Goal: Information Seeking & Learning: Learn about a topic

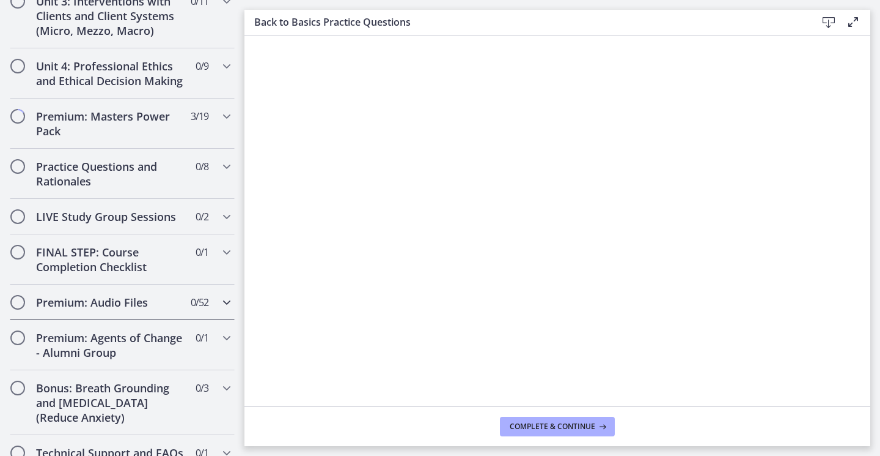
scroll to position [1087, 0]
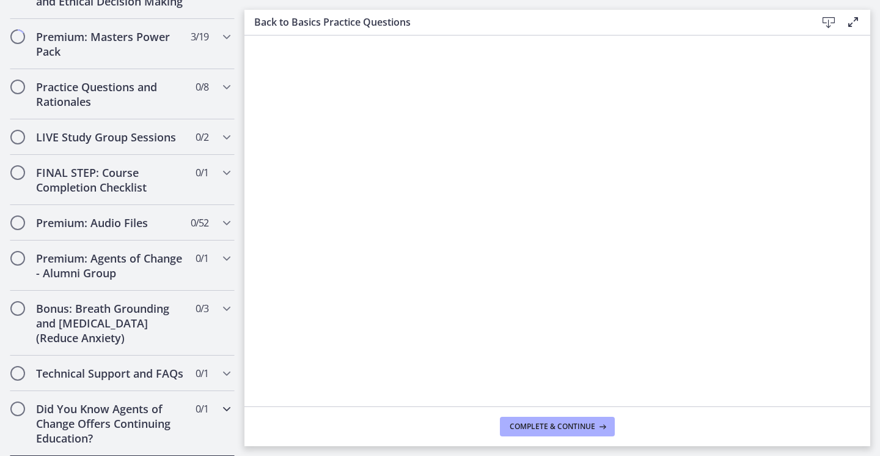
click at [12, 408] on span "Chapters" at bounding box center [18, 408] width 12 height 12
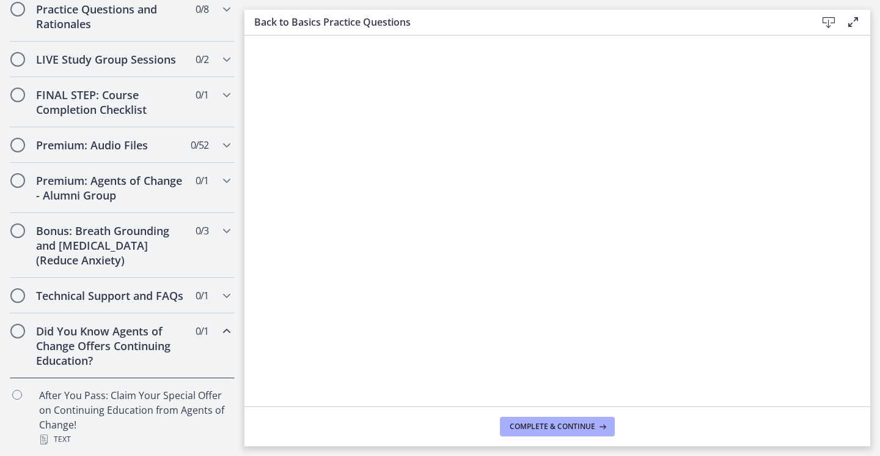
scroll to position [603, 0]
click at [122, 344] on h2 "Did You Know Agents of Change Offers Continuing Education?" at bounding box center [110, 345] width 149 height 44
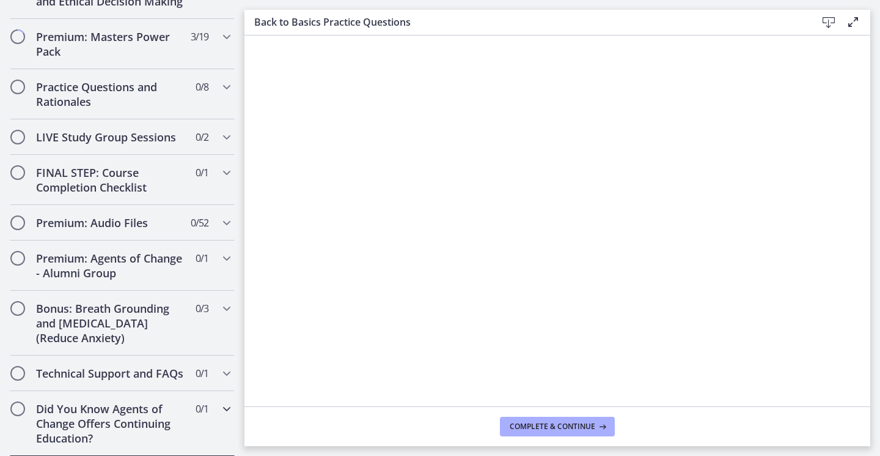
click at [78, 408] on h2 "Did You Know Agents of Change Offers Continuing Education?" at bounding box center [110, 423] width 149 height 44
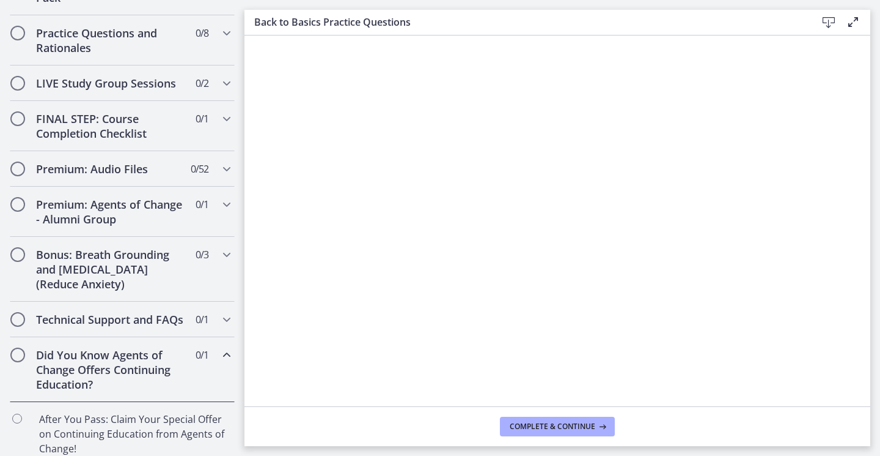
scroll to position [681, 0]
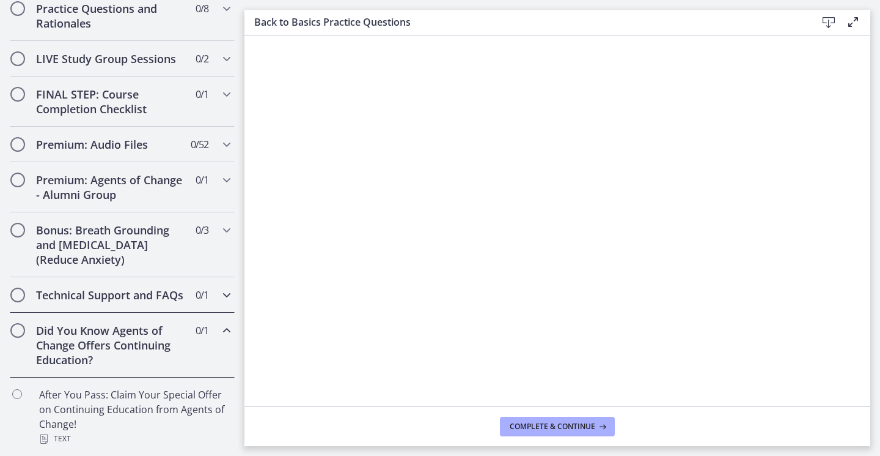
click at [80, 287] on h2 "Technical Support and FAQs" at bounding box center [110, 294] width 149 height 15
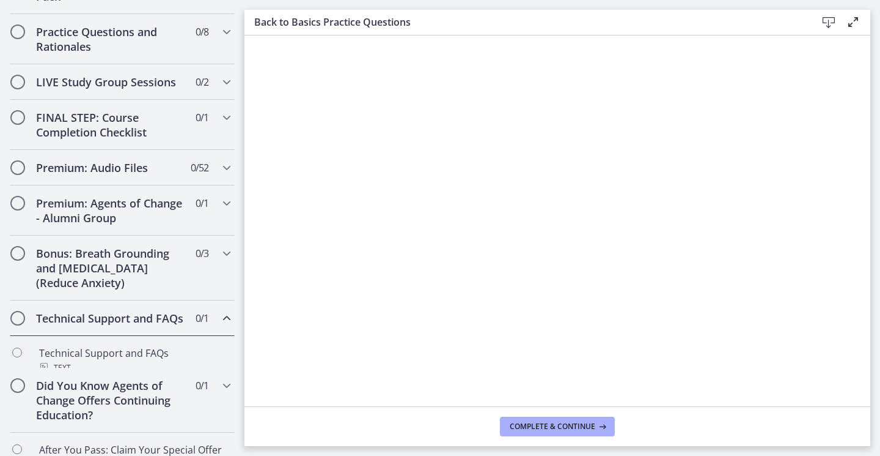
scroll to position [652, 0]
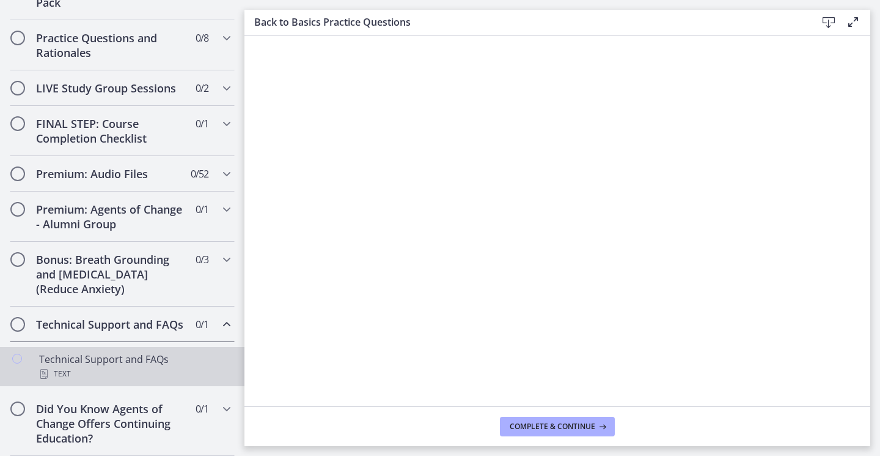
click at [118, 364] on div "Technical Support and FAQs Text" at bounding box center [134, 366] width 191 height 29
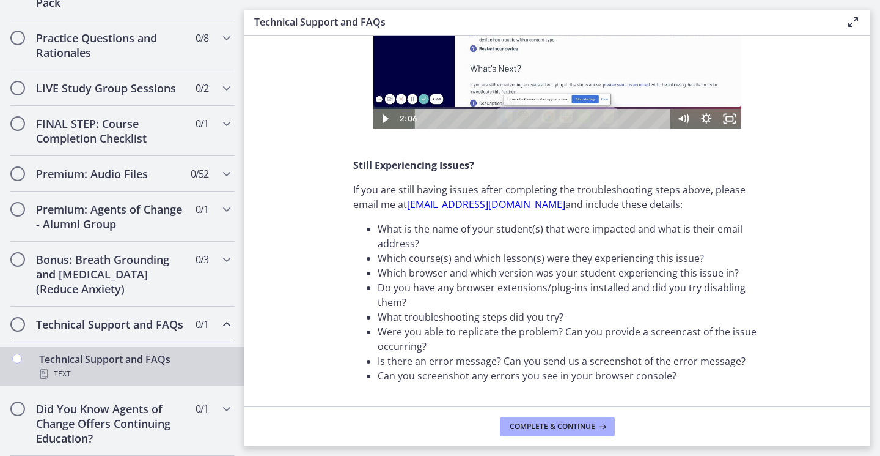
scroll to position [435, 0]
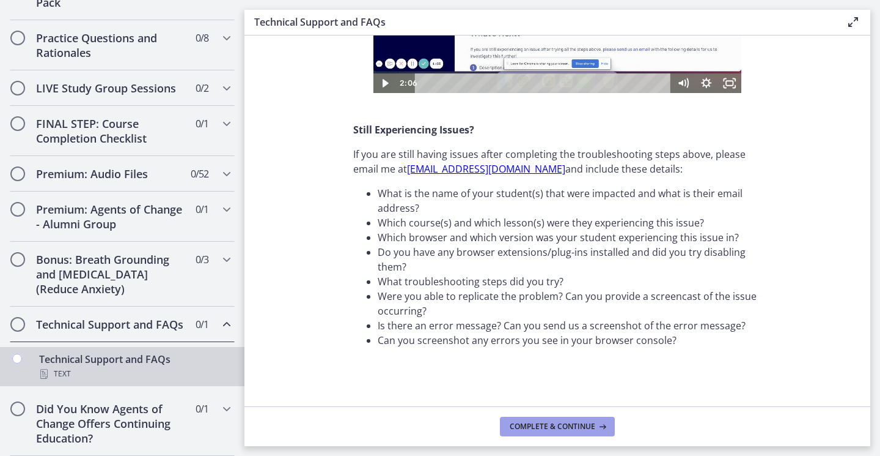
click at [538, 422] on span "Complete & continue" at bounding box center [553, 426] width 86 height 10
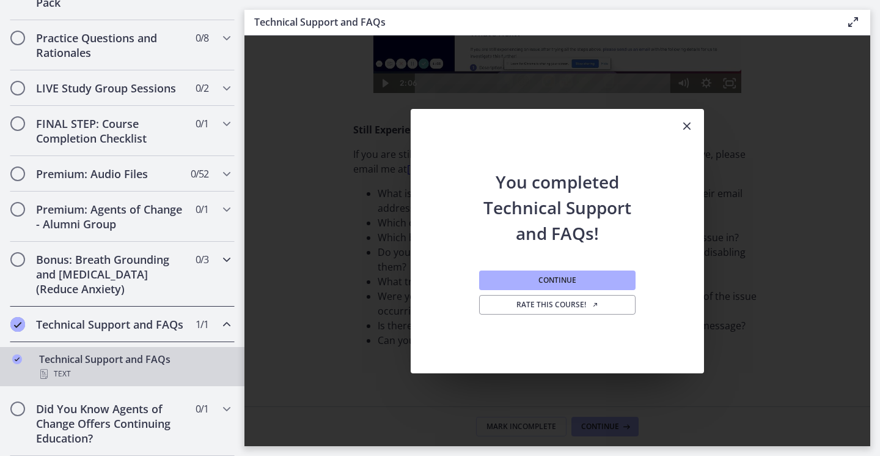
click at [87, 264] on h2 "Bonus: Breath Grounding and [MEDICAL_DATA] (Reduce Anxiety)" at bounding box center [110, 274] width 149 height 44
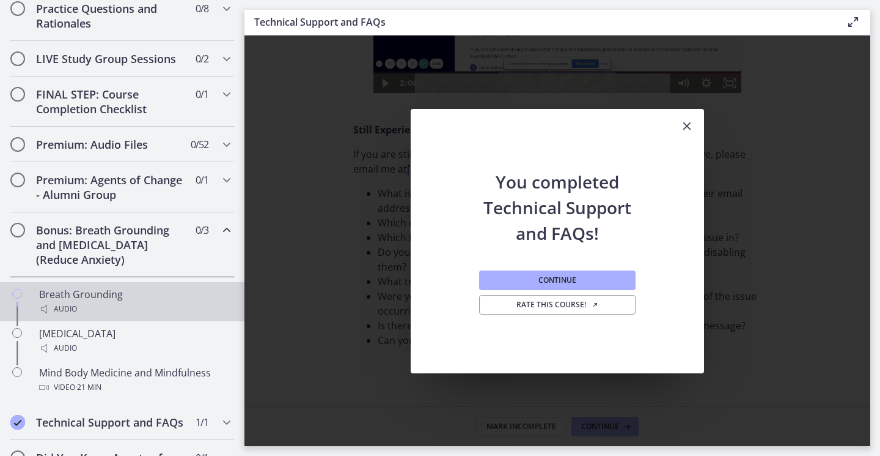
click at [121, 316] on div "Audio" at bounding box center [134, 308] width 191 height 15
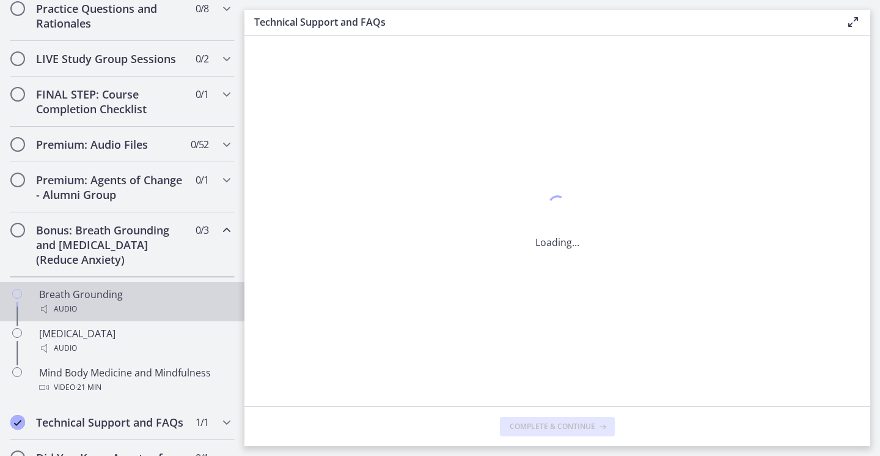
scroll to position [0, 0]
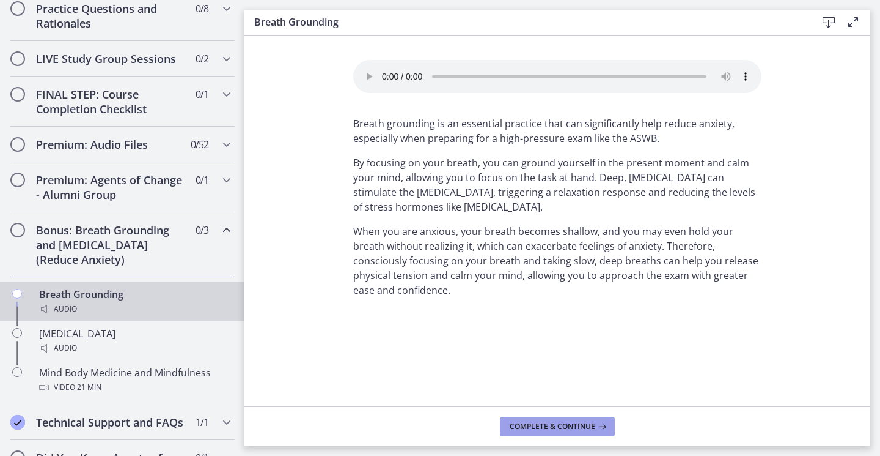
click at [573, 427] on span "Complete & continue" at bounding box center [553, 426] width 86 height 10
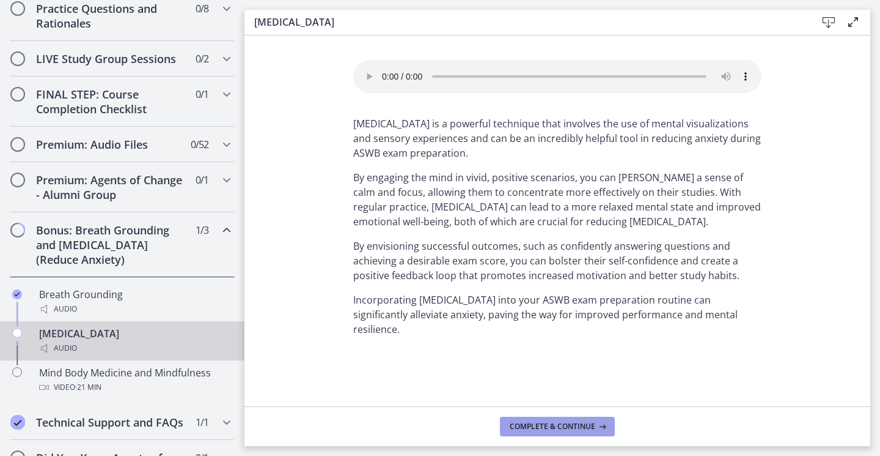
click at [591, 426] on span "Complete & continue" at bounding box center [553, 426] width 86 height 10
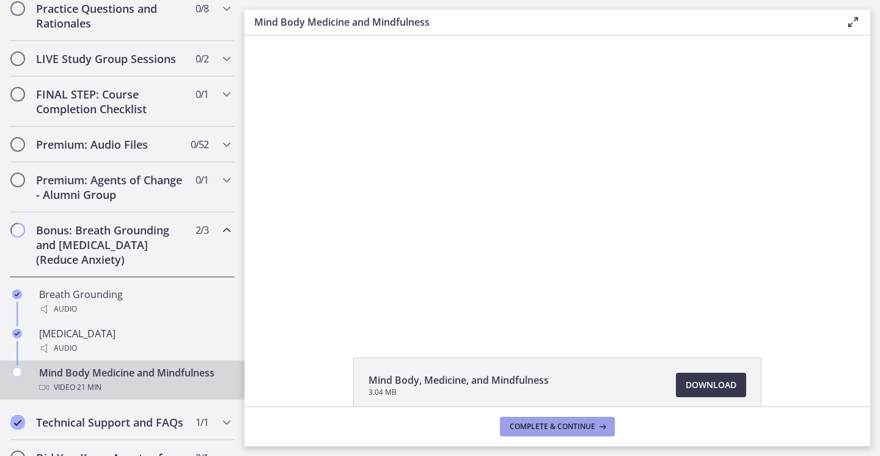
click at [564, 432] on button "Complete & continue" at bounding box center [557, 426] width 115 height 20
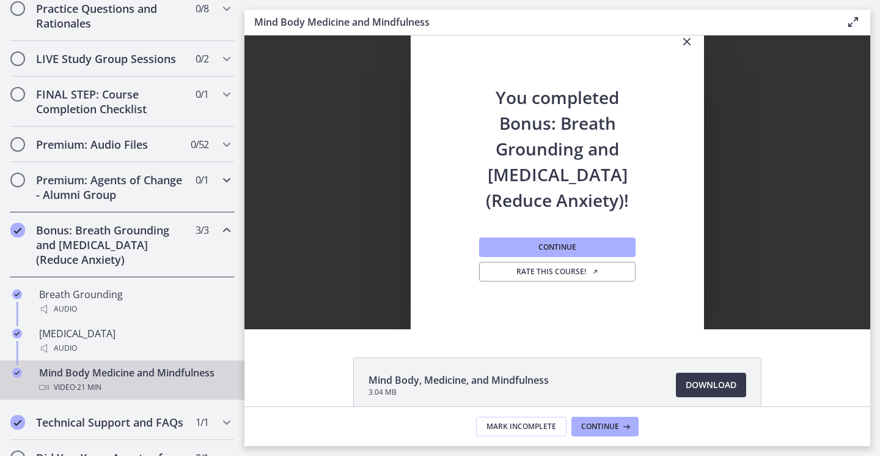
click at [114, 202] on h2 "Premium: Agents of Change - Alumni Group" at bounding box center [110, 186] width 149 height 29
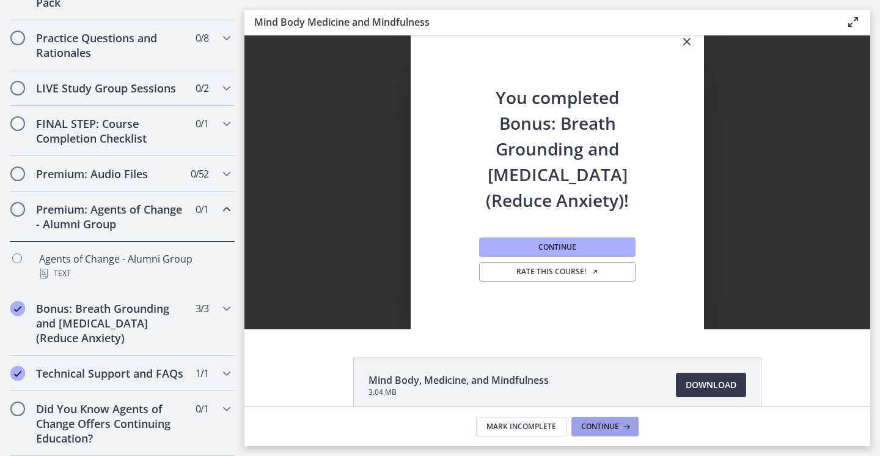
click at [607, 424] on span "Continue" at bounding box center [600, 426] width 38 height 10
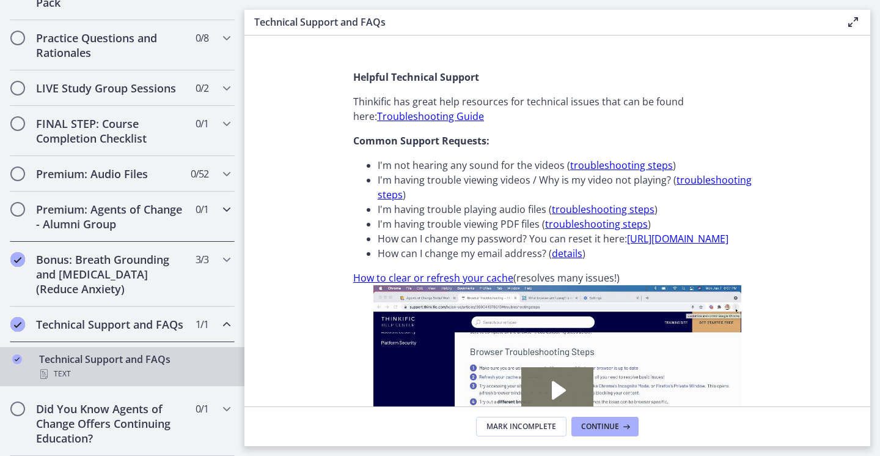
click at [117, 203] on h2 "Premium: Agents of Change - Alumni Group" at bounding box center [110, 216] width 149 height 29
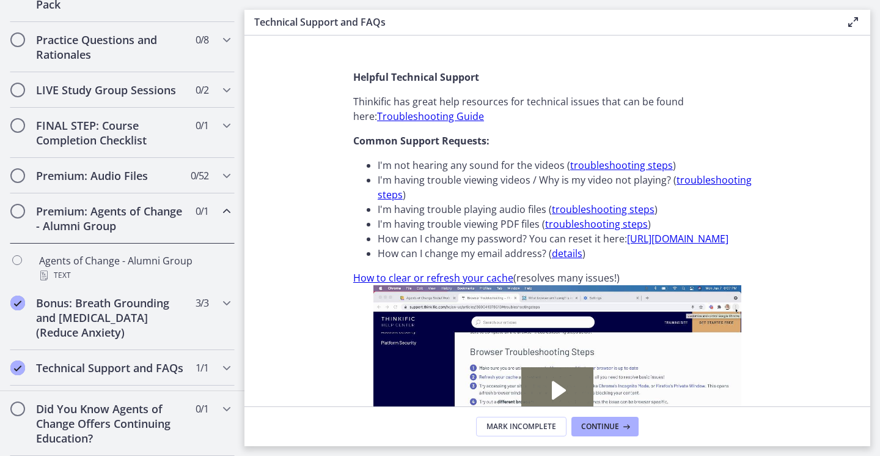
scroll to position [652, 0]
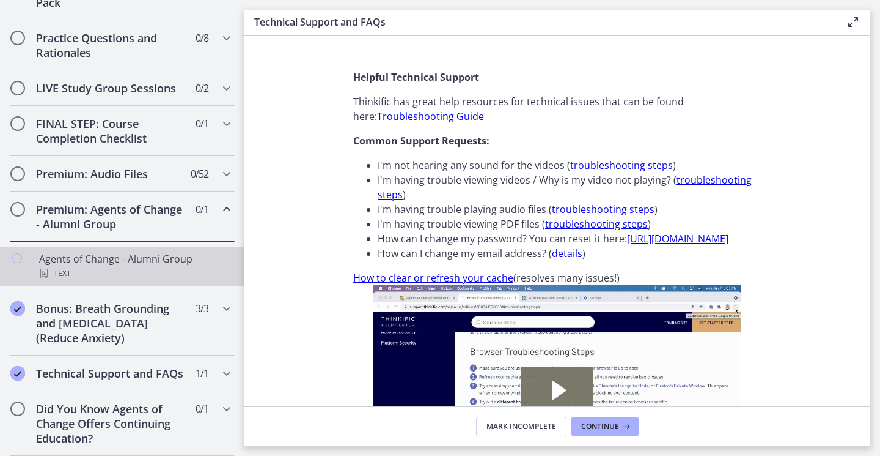
click at [86, 266] on div "Text" at bounding box center [134, 273] width 191 height 15
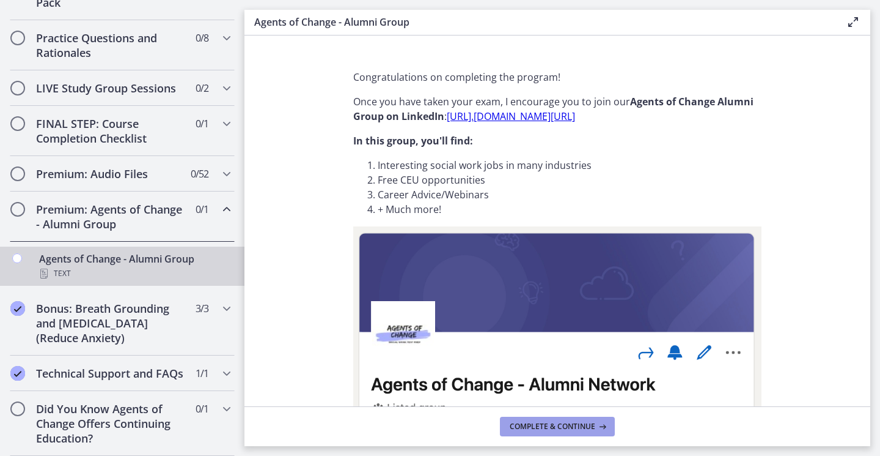
click at [544, 426] on span "Complete & continue" at bounding box center [553, 426] width 86 height 10
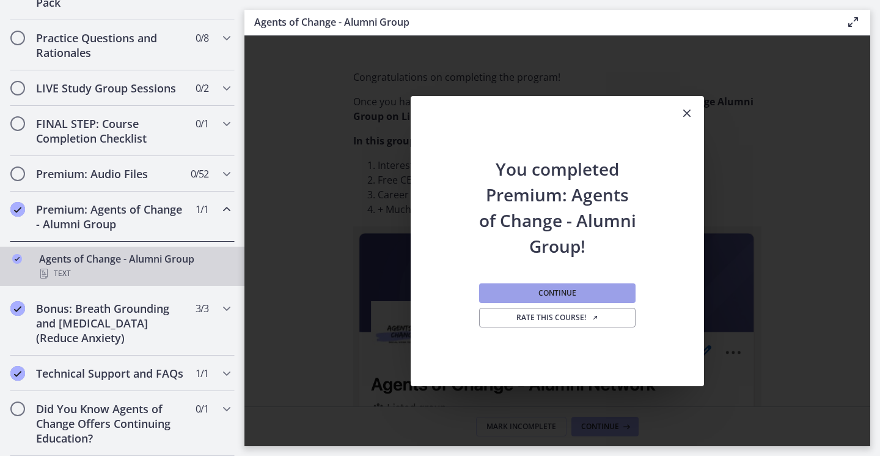
click at [523, 301] on button "Continue" at bounding box center [557, 293] width 157 height 20
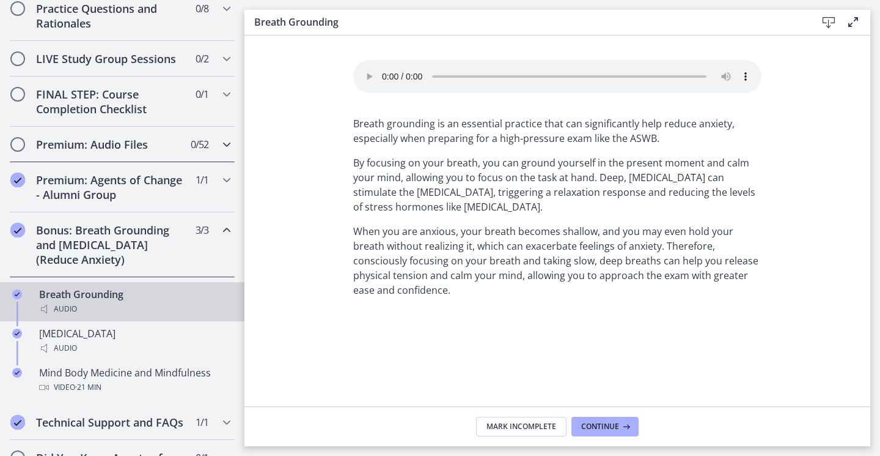
click at [127, 152] on h2 "Premium: Audio Files" at bounding box center [110, 144] width 149 height 15
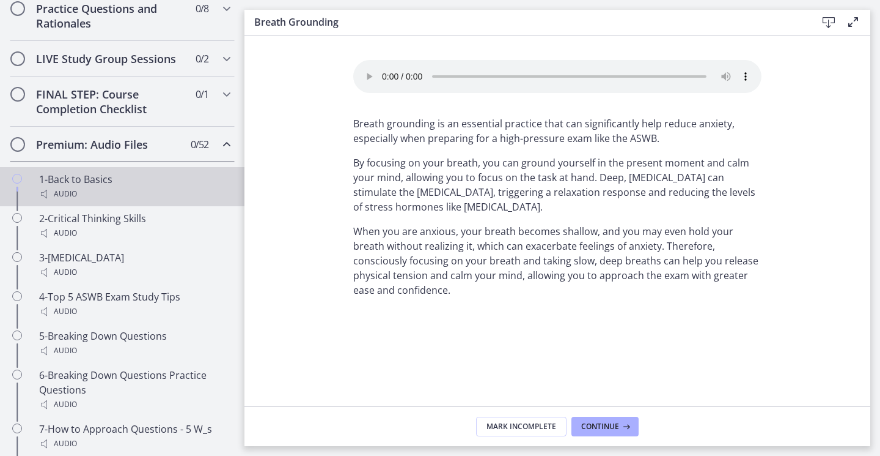
click at [84, 201] on div "Audio" at bounding box center [134, 193] width 191 height 15
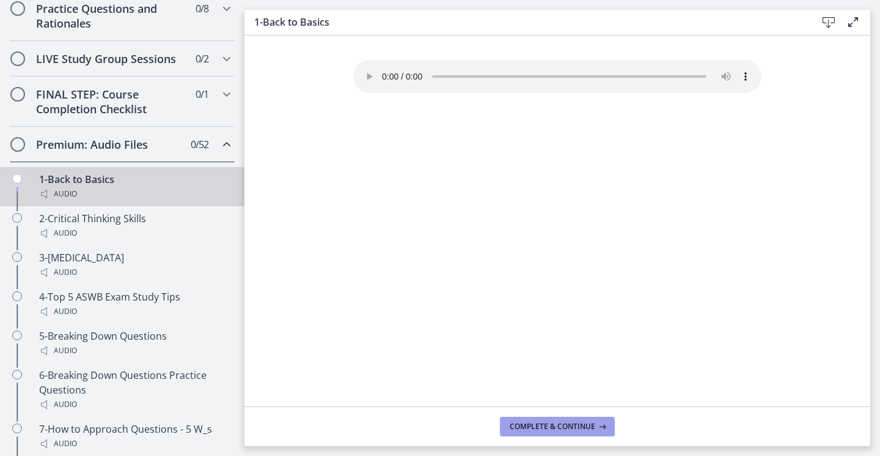
click at [548, 427] on span "Complete & continue" at bounding box center [553, 426] width 86 height 10
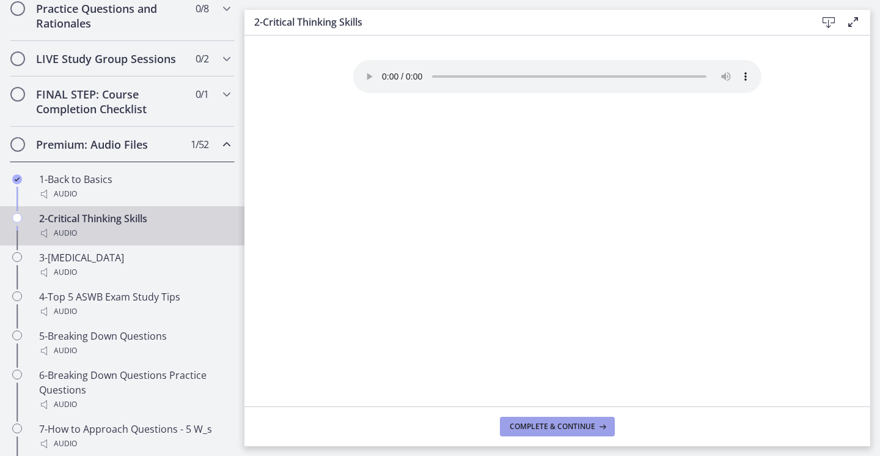
click at [548, 427] on span "Complete & continue" at bounding box center [553, 426] width 86 height 10
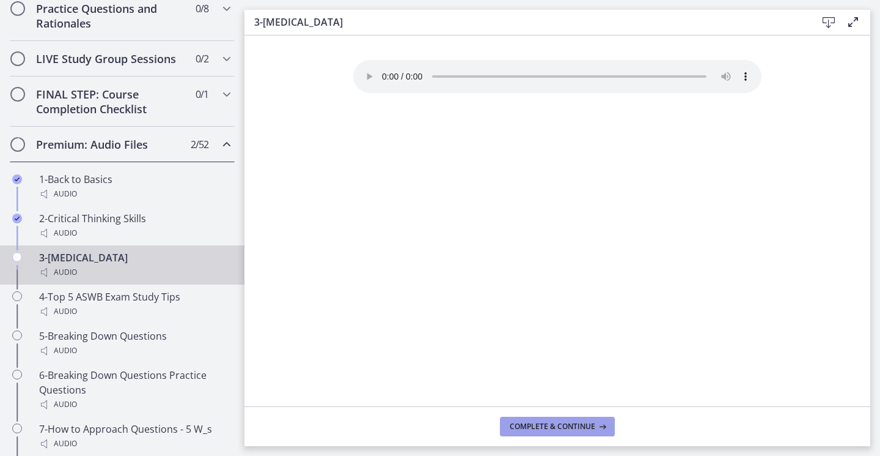
click at [548, 427] on span "Complete & continue" at bounding box center [553, 426] width 86 height 10
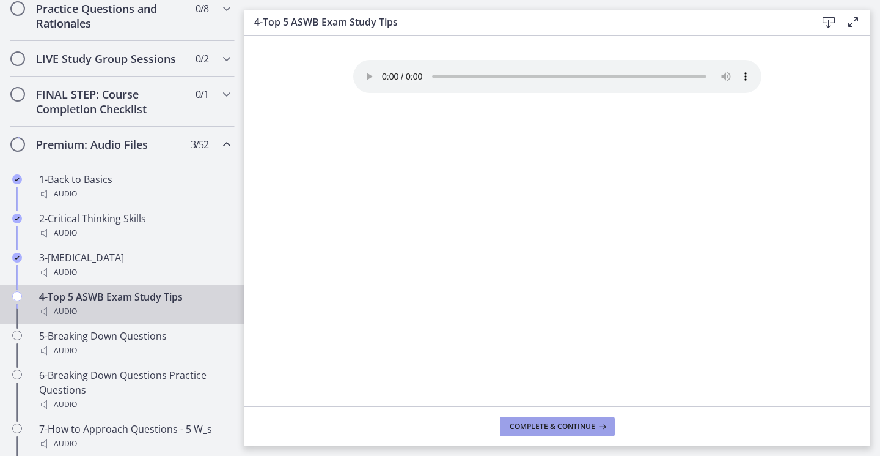
click at [548, 427] on span "Complete & continue" at bounding box center [553, 426] width 86 height 10
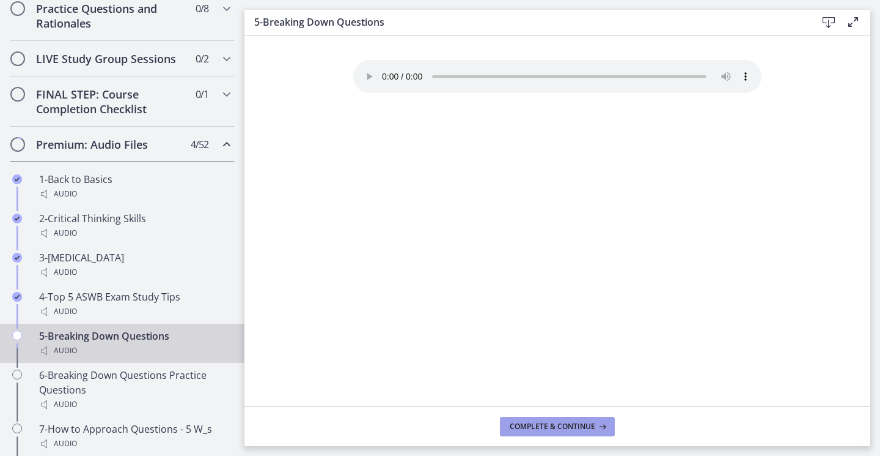
click at [548, 427] on span "Complete & continue" at bounding box center [553, 426] width 86 height 10
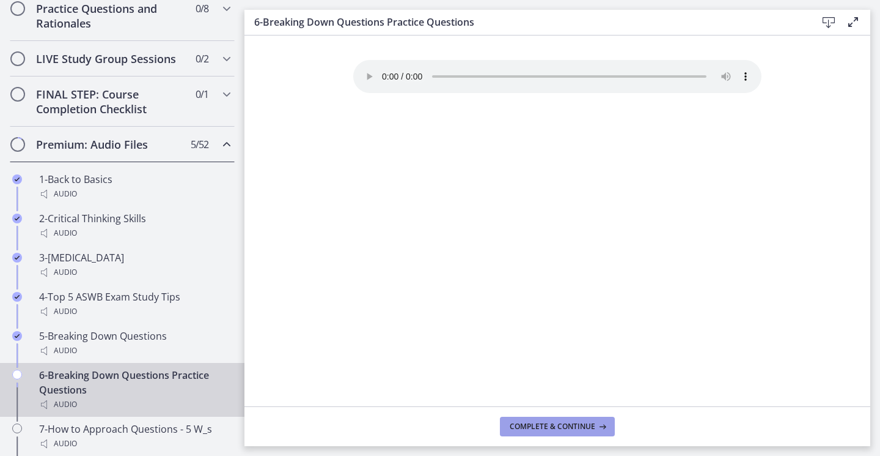
click at [548, 427] on span "Complete & continue" at bounding box center [553, 426] width 86 height 10
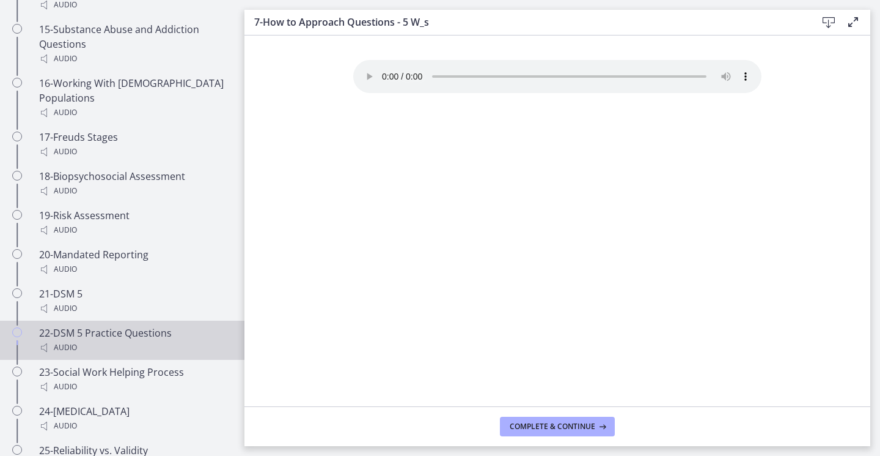
scroll to position [1385, 0]
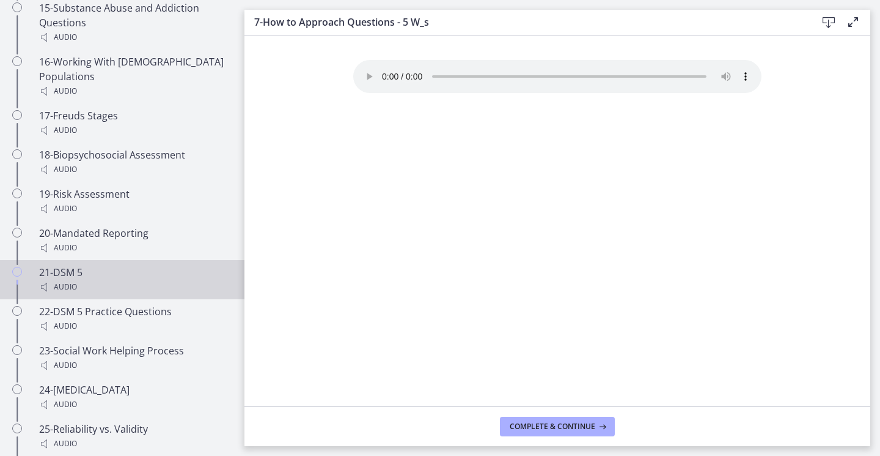
click at [90, 274] on div "21-DSM 5 Audio" at bounding box center [134, 279] width 191 height 29
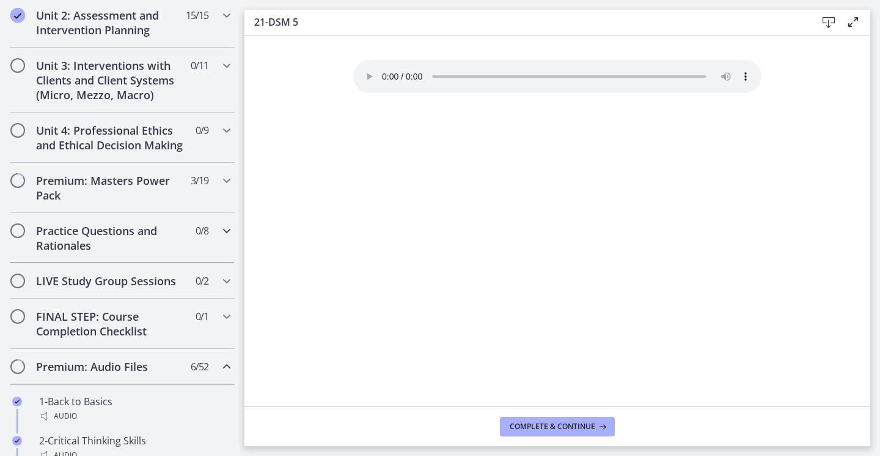
scroll to position [407, 0]
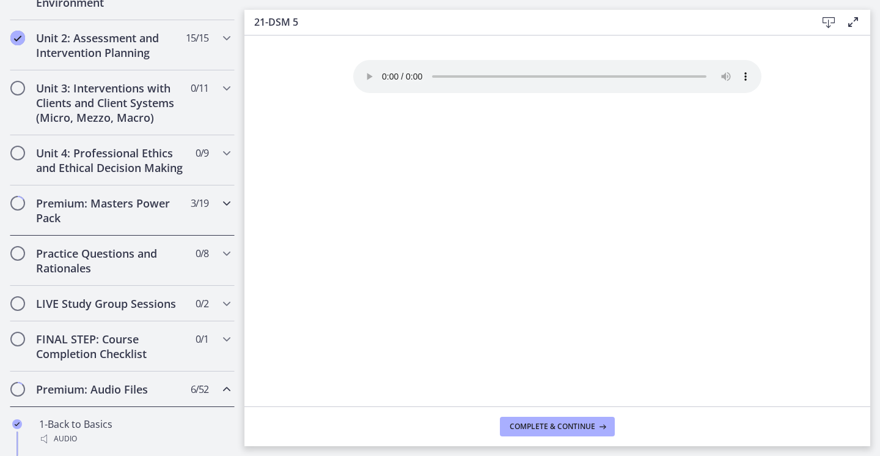
click at [139, 225] on h2 "Premium: Masters Power Pack" at bounding box center [110, 210] width 149 height 29
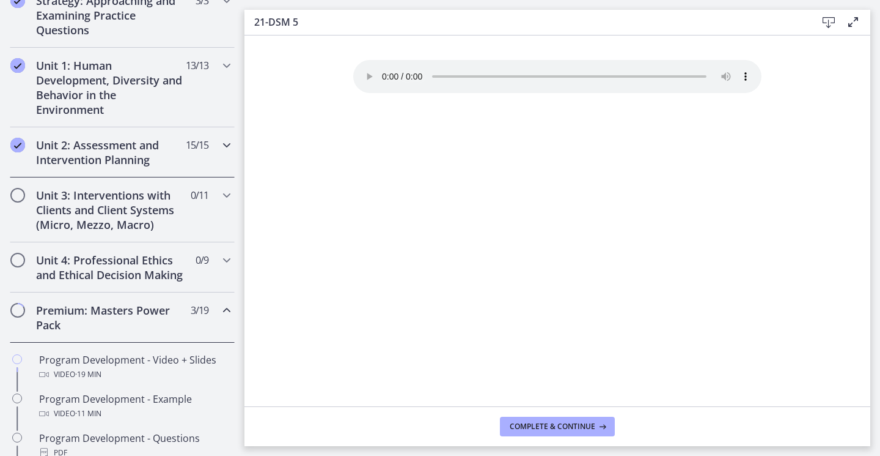
scroll to position [285, 0]
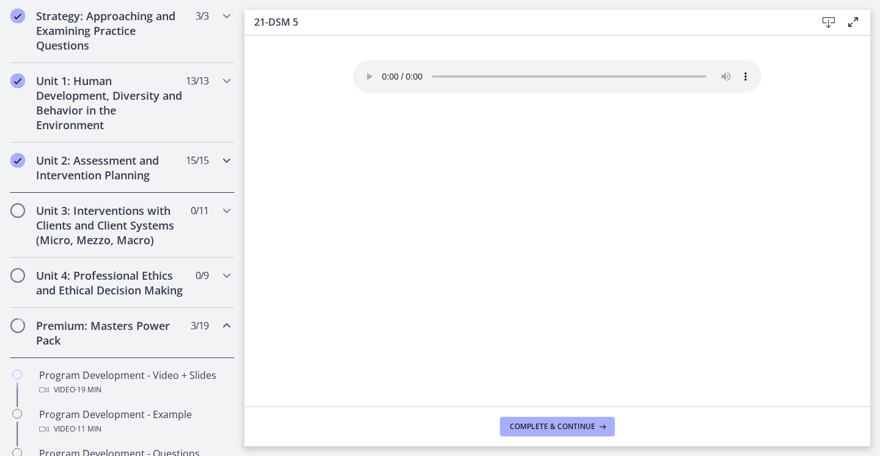
click at [122, 163] on h2 "Unit 2: Assessment and Intervention Planning" at bounding box center [110, 167] width 149 height 29
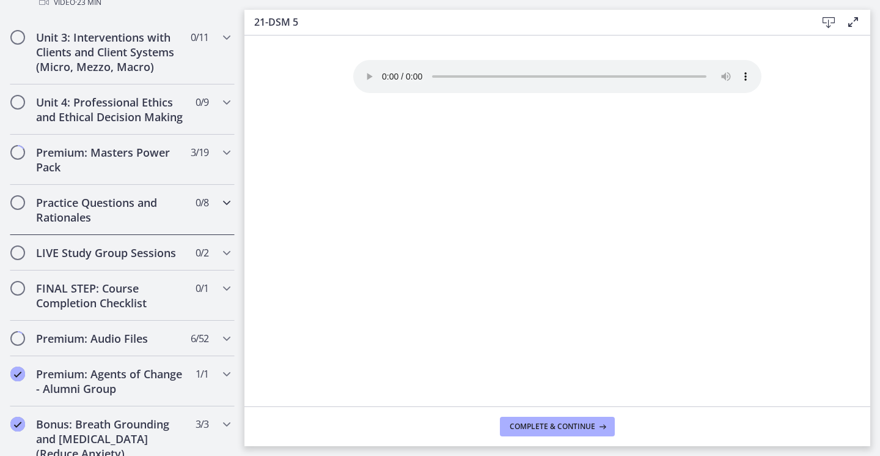
scroll to position [1202, 0]
click at [109, 174] on h2 "Premium: Masters Power Pack" at bounding box center [110, 158] width 149 height 29
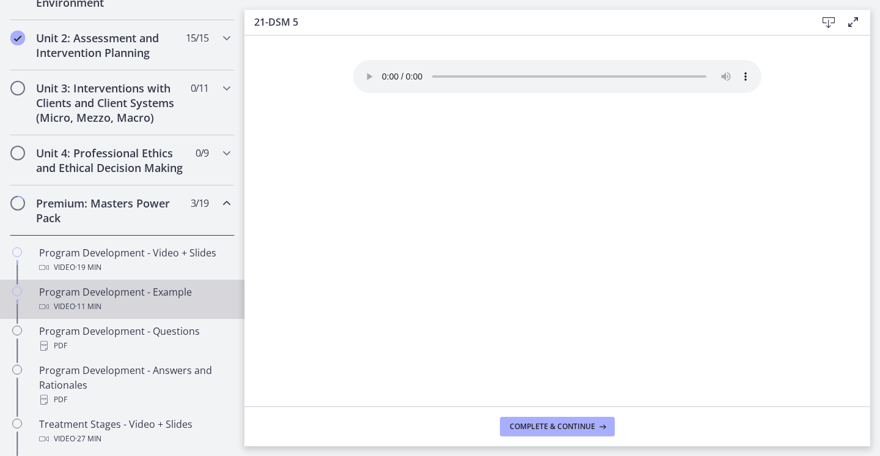
scroll to position [468, 0]
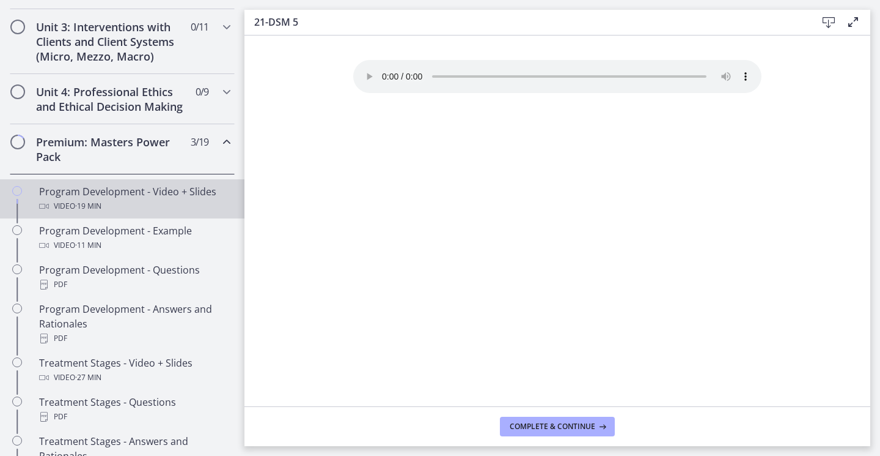
click at [94, 213] on span "· 19 min" at bounding box center [88, 206] width 26 height 15
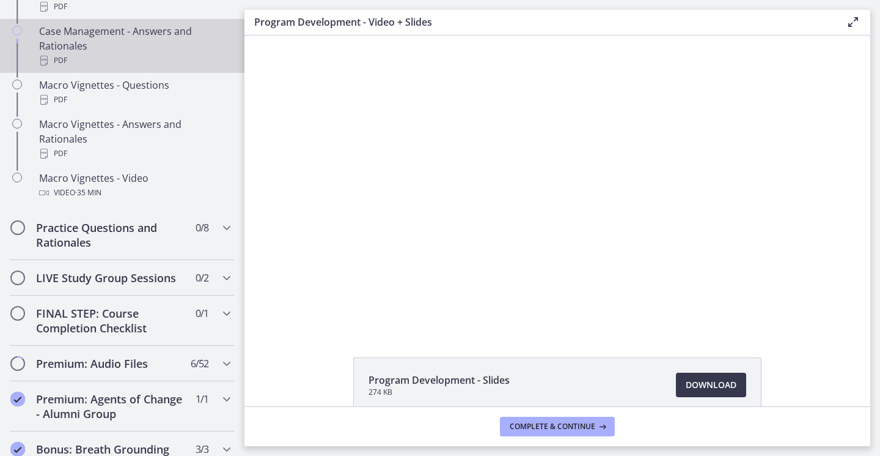
scroll to position [1263, 0]
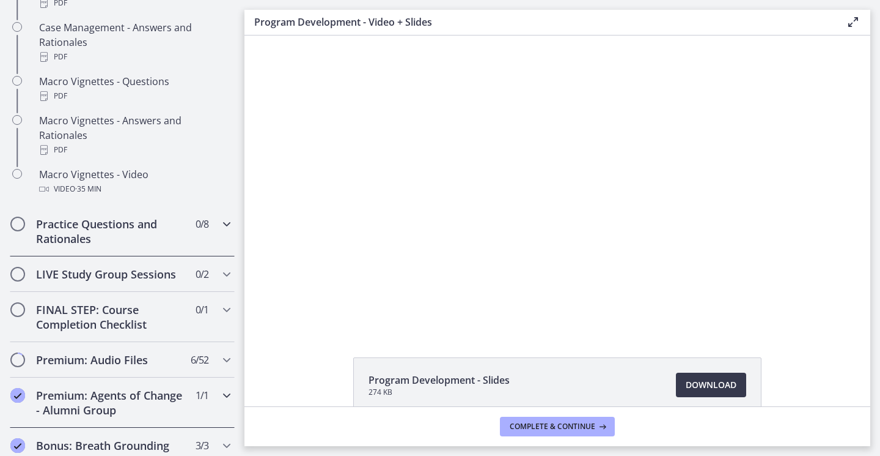
click at [101, 246] on h2 "Practice Questions and Rationales" at bounding box center [110, 230] width 149 height 29
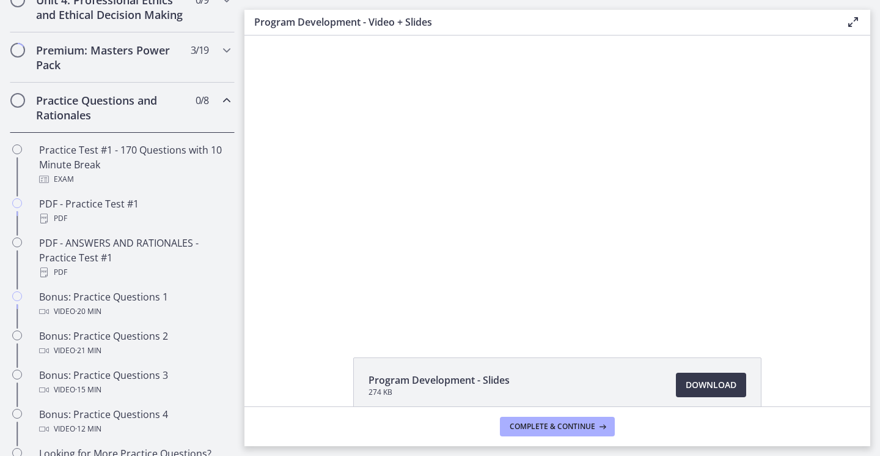
scroll to position [512, 0]
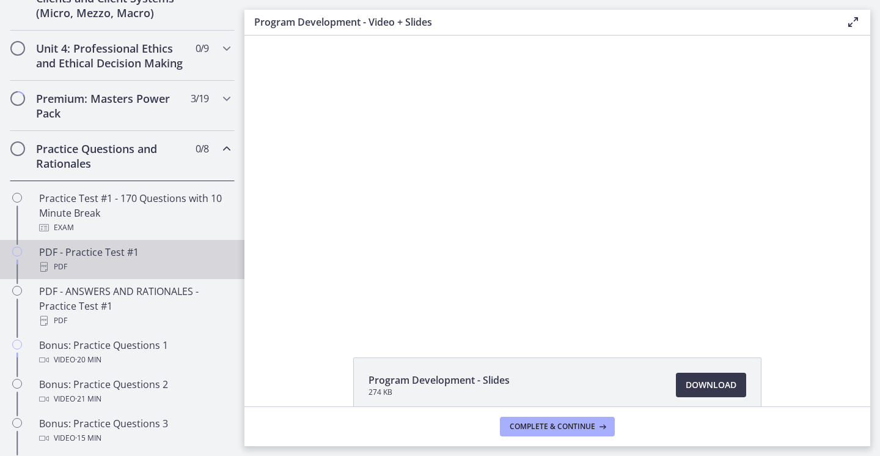
click at [102, 274] on div "PDF" at bounding box center [134, 266] width 191 height 15
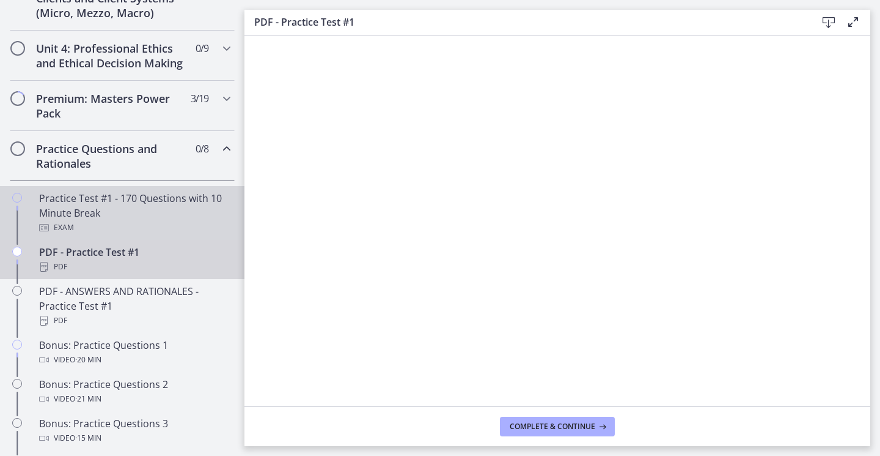
click at [125, 233] on div "Practice Test #1 - 170 Questions with 10 Minute Break Exam" at bounding box center [134, 213] width 191 height 44
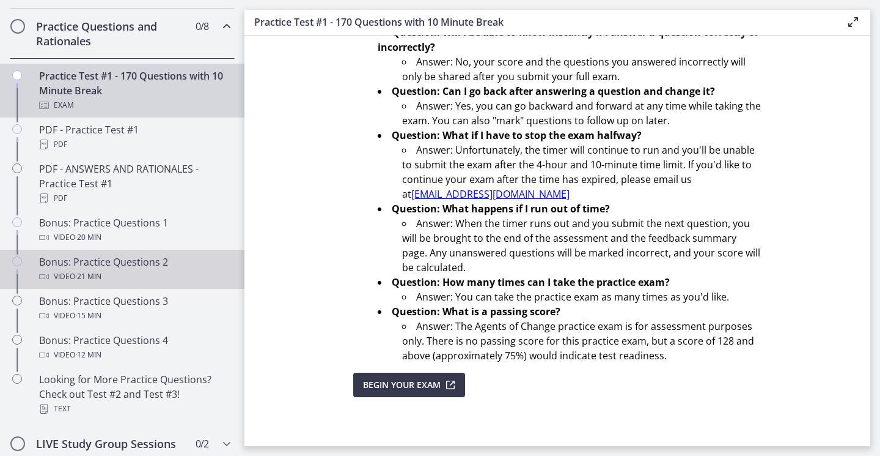
scroll to position [695, 0]
